Goal: Find specific page/section: Find specific page/section

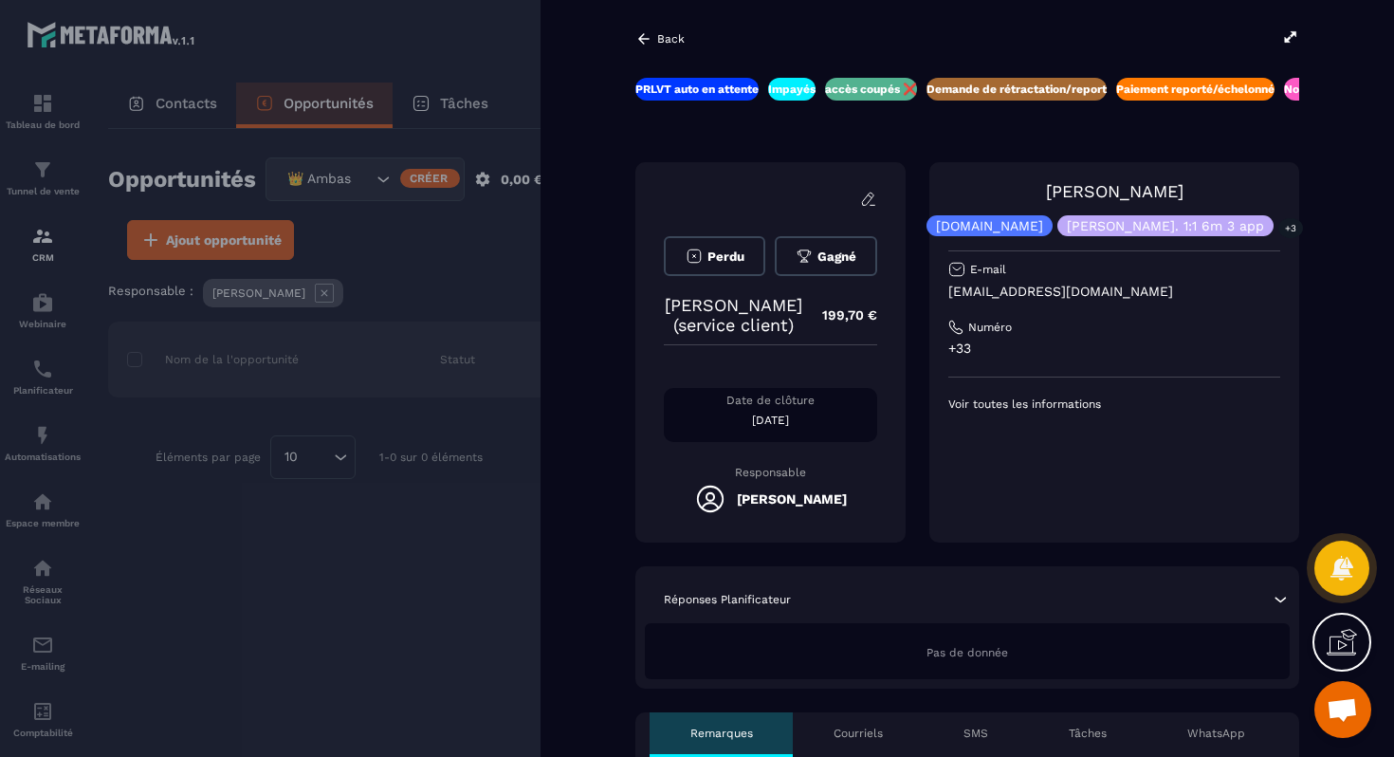
scroll to position [9024, 0]
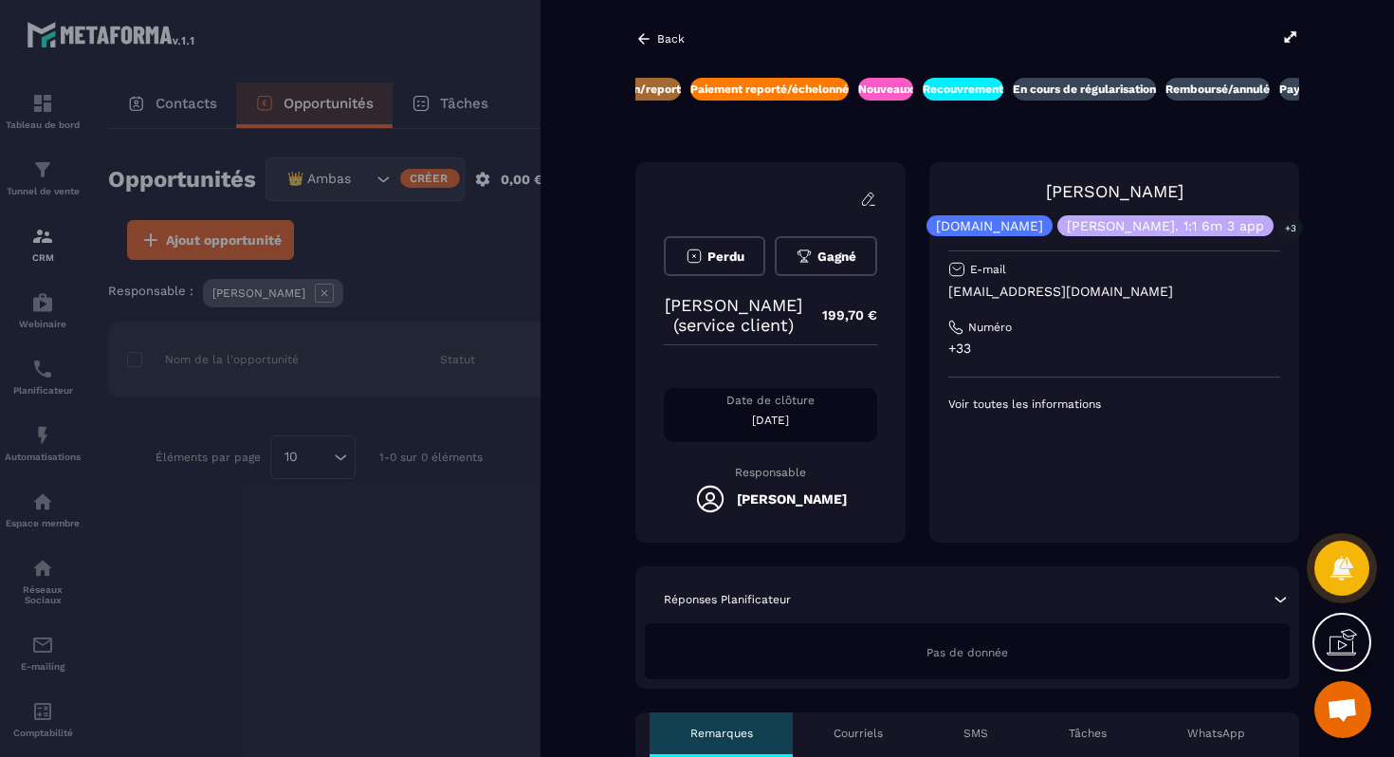
click at [1084, 288] on p "[EMAIL_ADDRESS][DOMAIN_NAME]" at bounding box center [1114, 292] width 332 height 18
copy div "[EMAIL_ADDRESS][DOMAIN_NAME]"
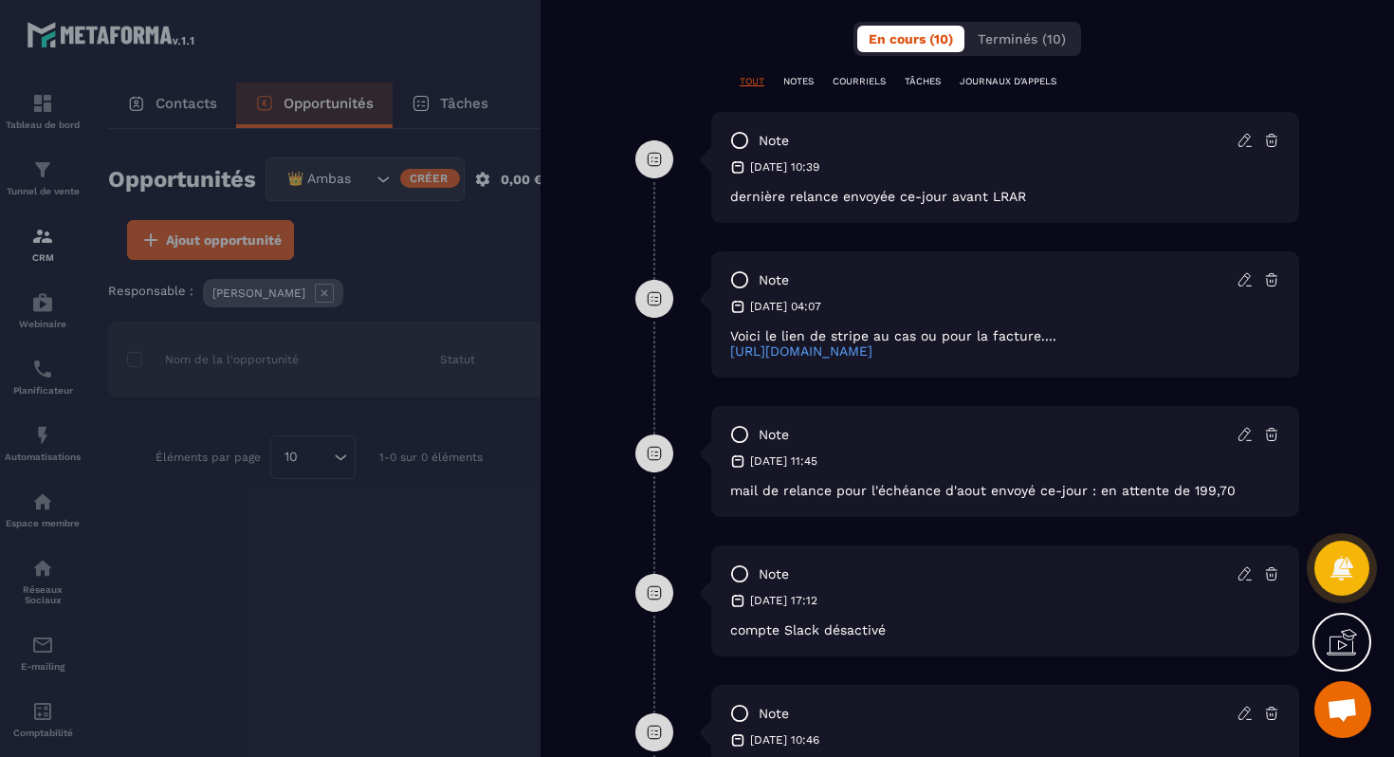
scroll to position [992, 0]
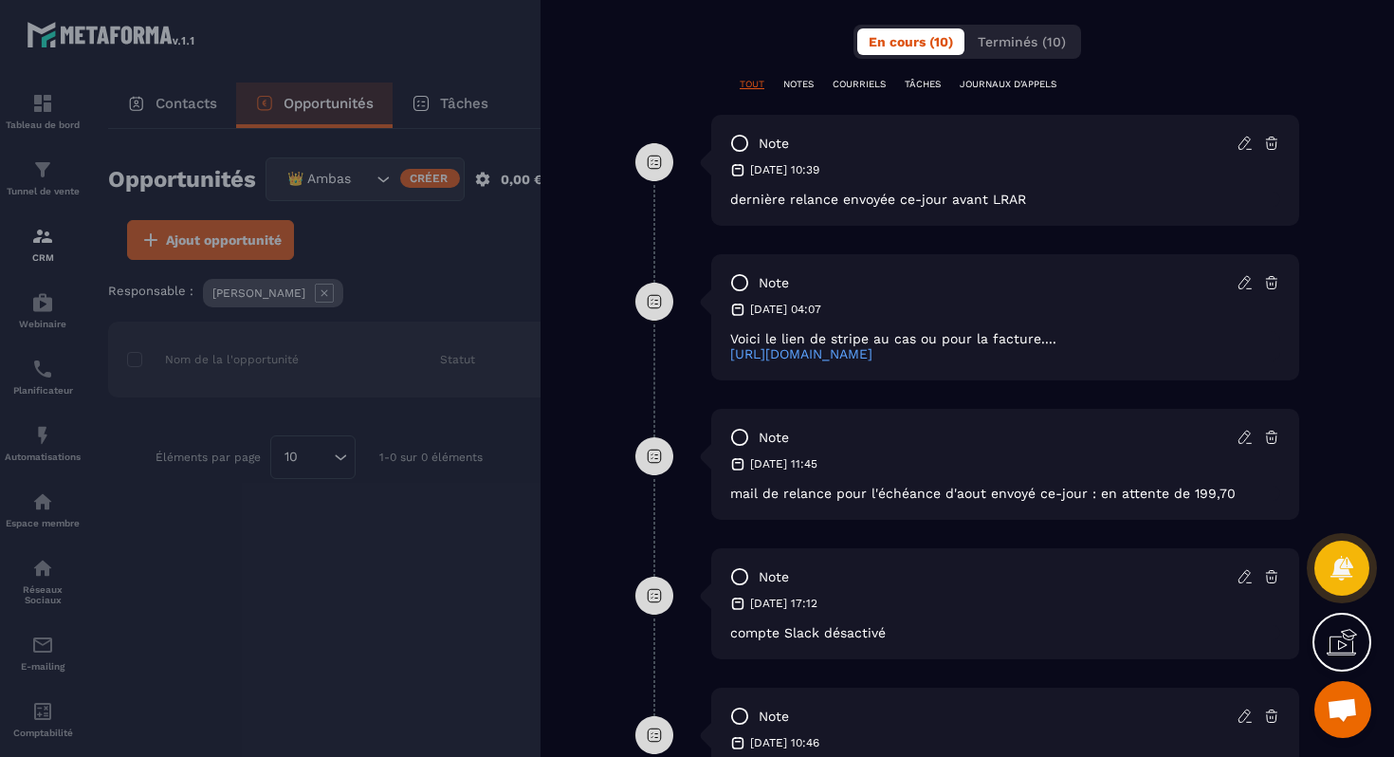
click at [428, 228] on div at bounding box center [697, 378] width 1394 height 757
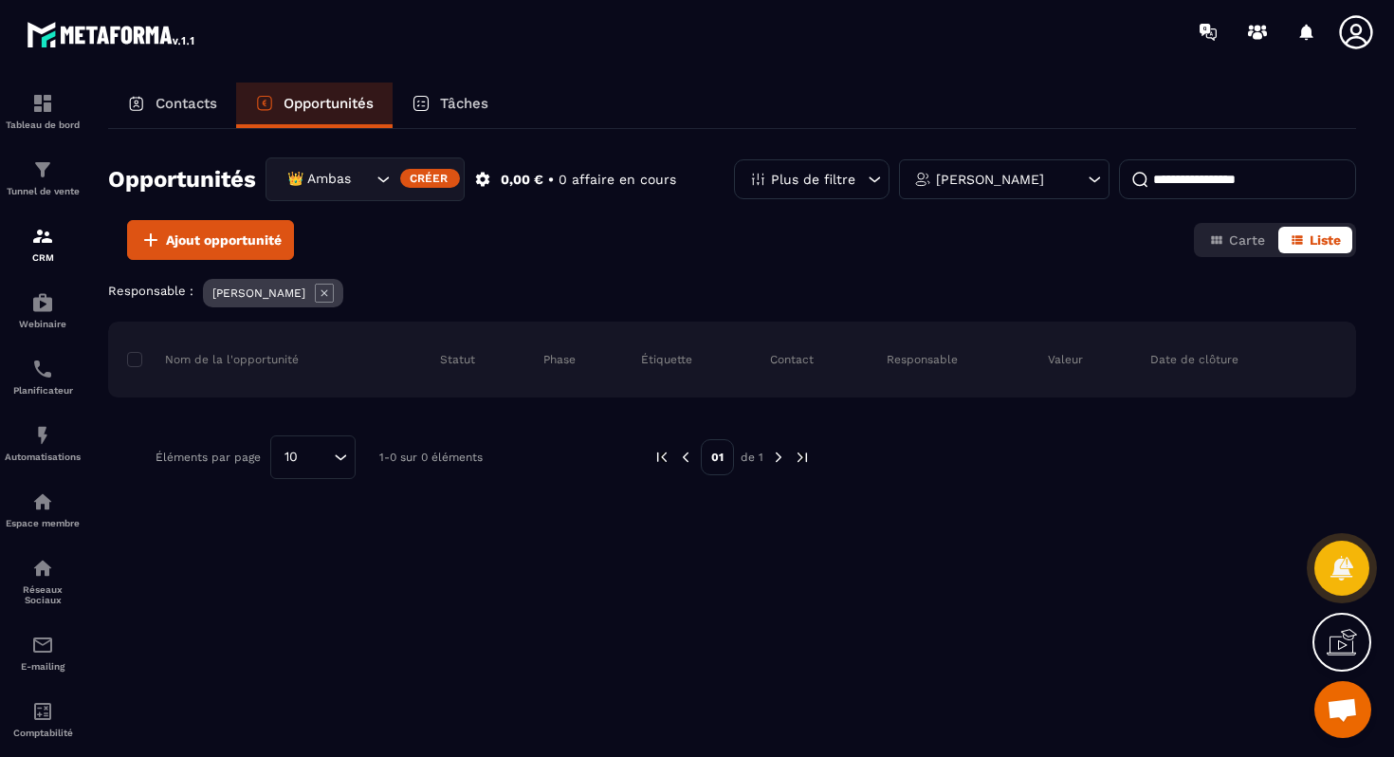
click at [339, 178] on div "👑 Ambassadrices" at bounding box center [327, 179] width 93 height 21
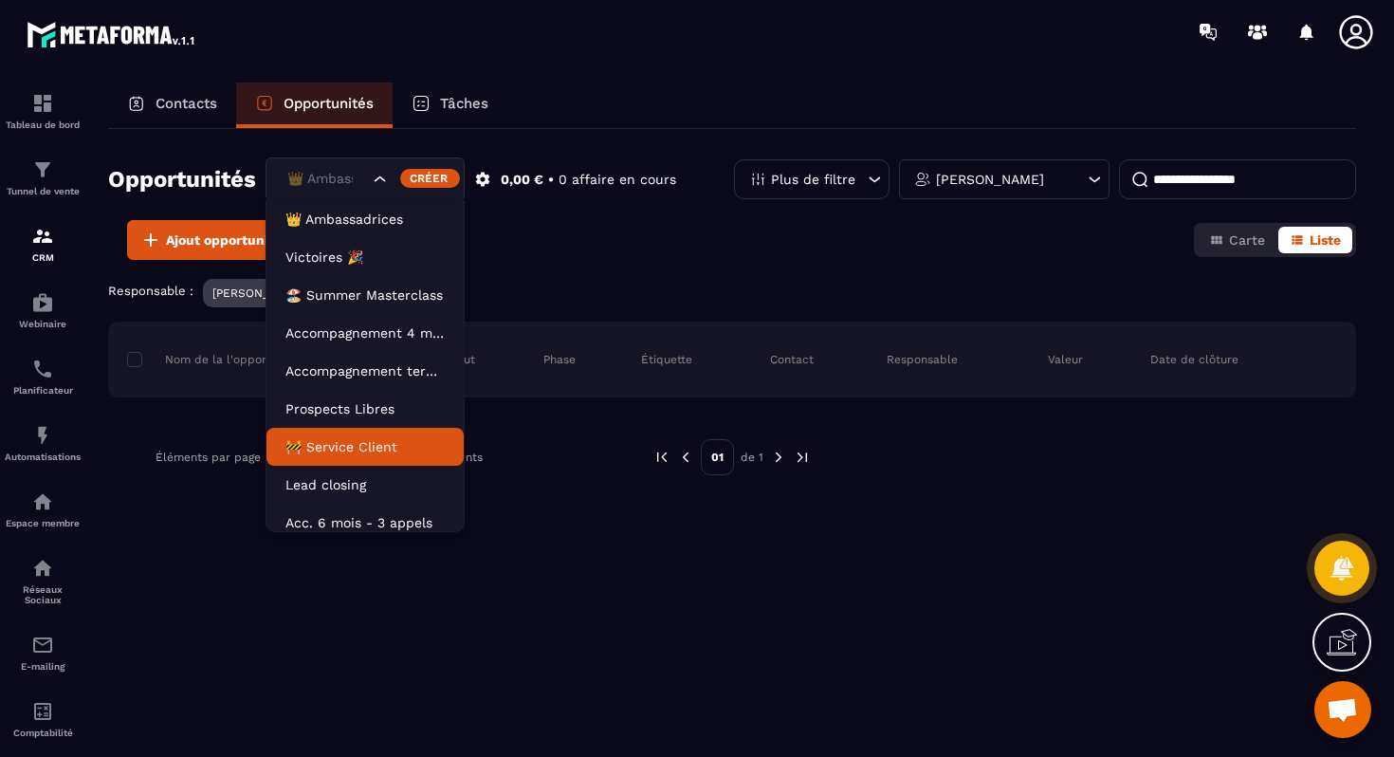
click at [356, 435] on li "🚧 Service Client" at bounding box center [364, 447] width 197 height 38
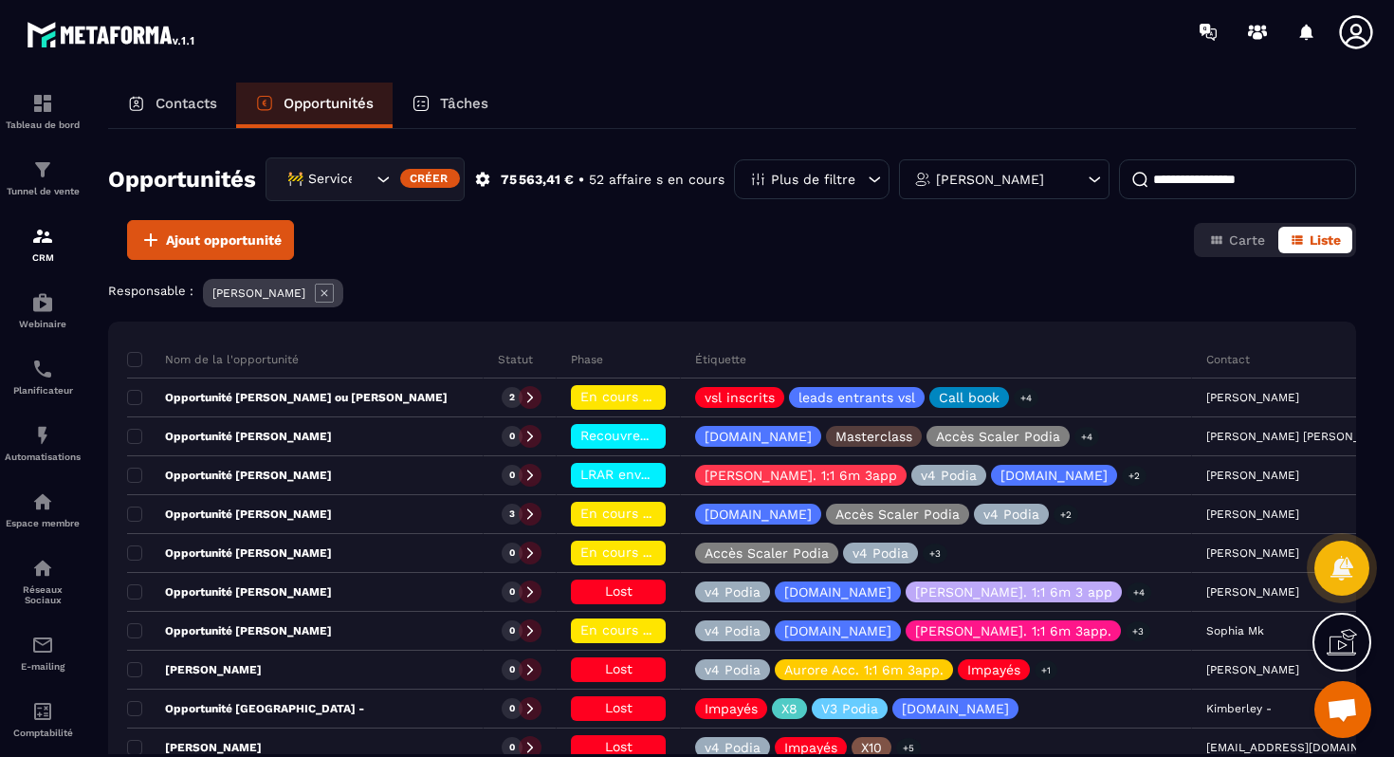
click at [1173, 176] on input at bounding box center [1237, 179] width 237 height 40
paste input "**********"
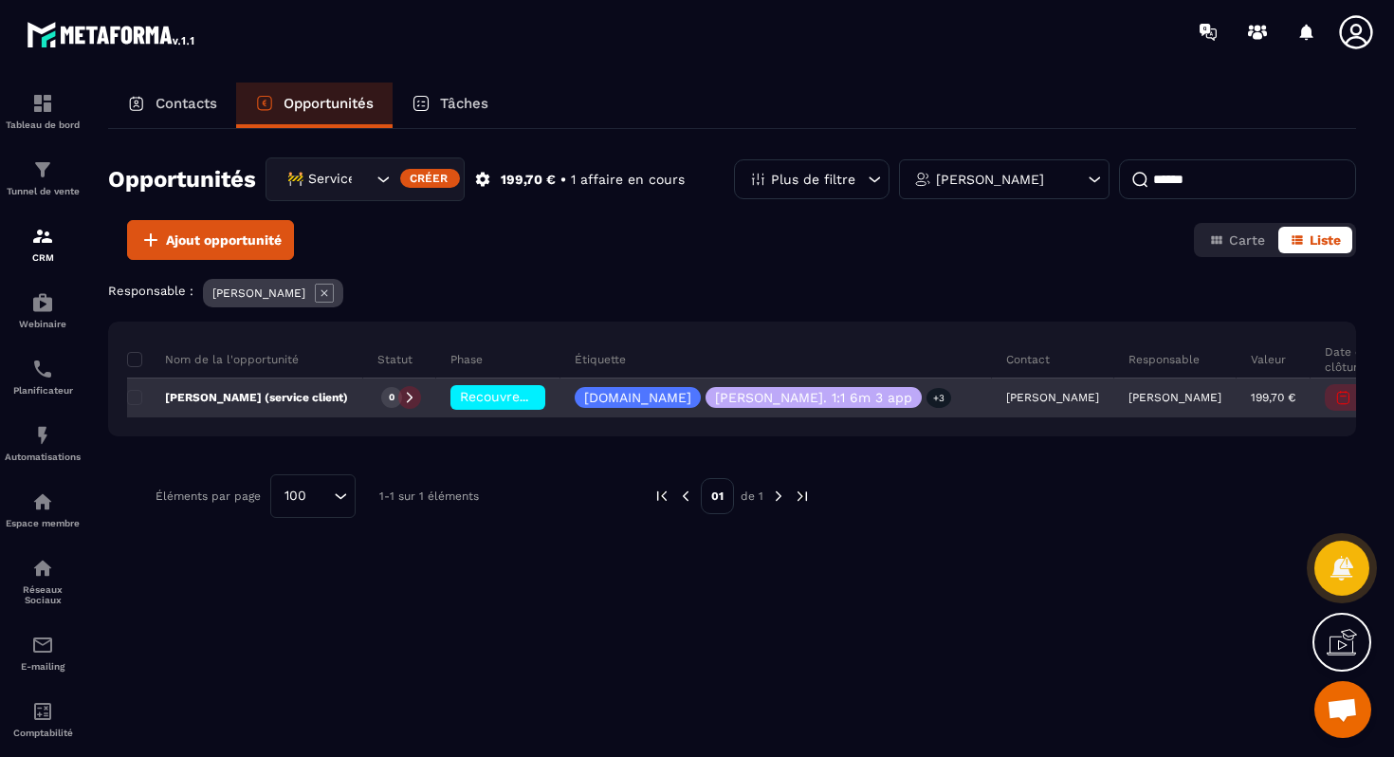
type input "*****"
click at [274, 401] on p "[PERSON_NAME] (service client)" at bounding box center [237, 397] width 221 height 15
